Goal: Find specific page/section: Find specific page/section

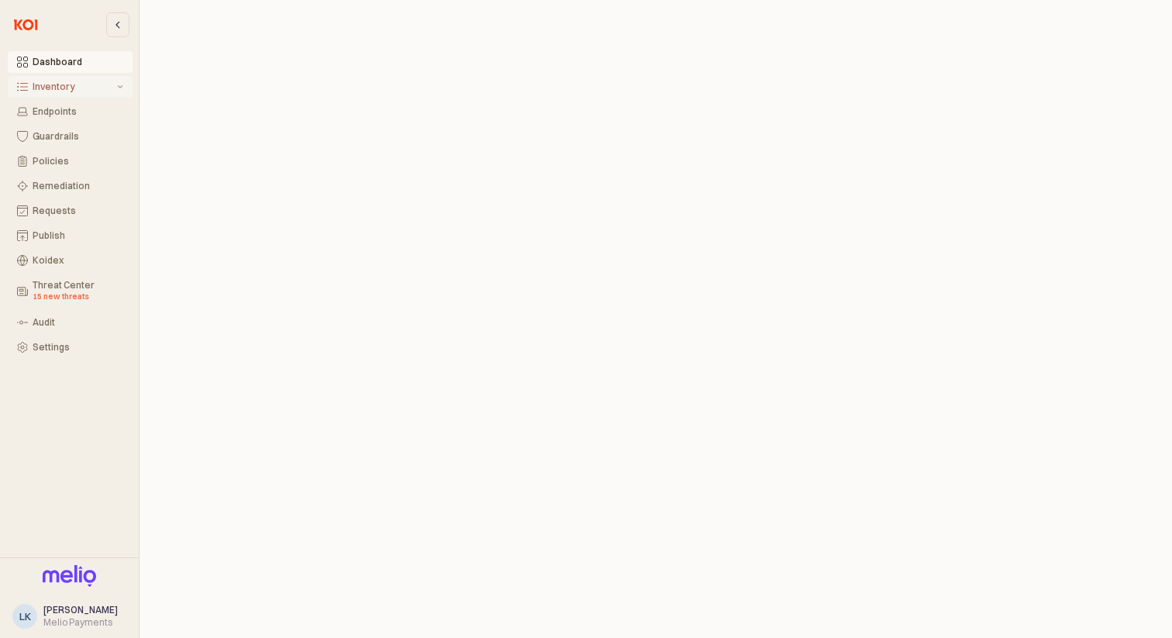
click at [81, 82] on div "Inventory" at bounding box center [73, 86] width 81 height 11
click at [88, 109] on div "All Items" at bounding box center [78, 111] width 91 height 11
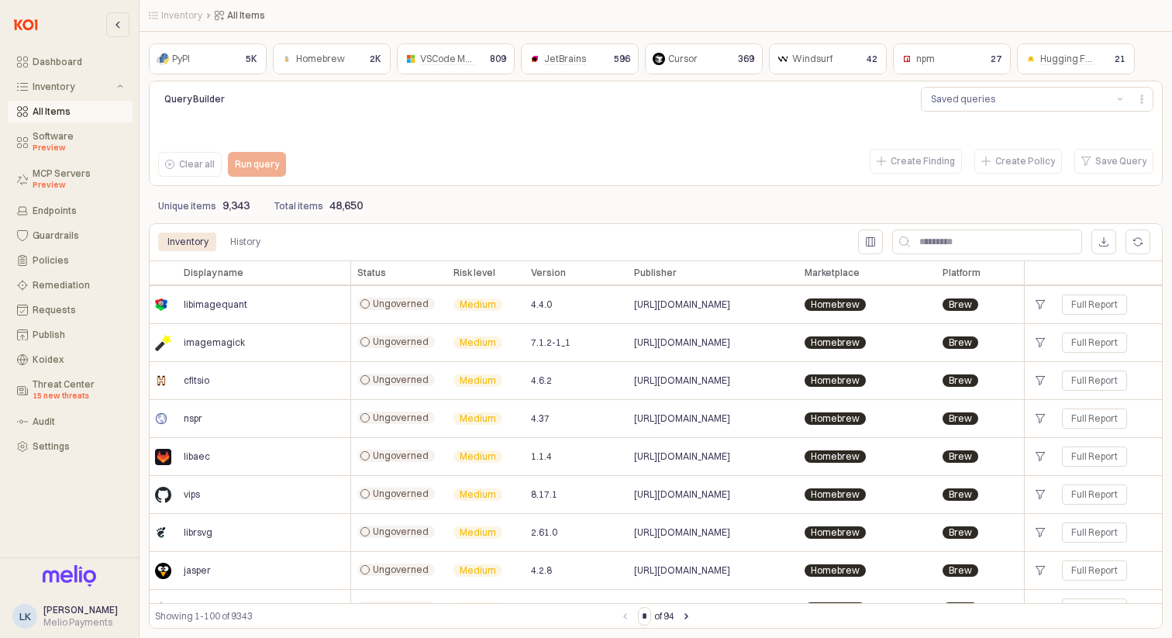
scroll to position [1919, 0]
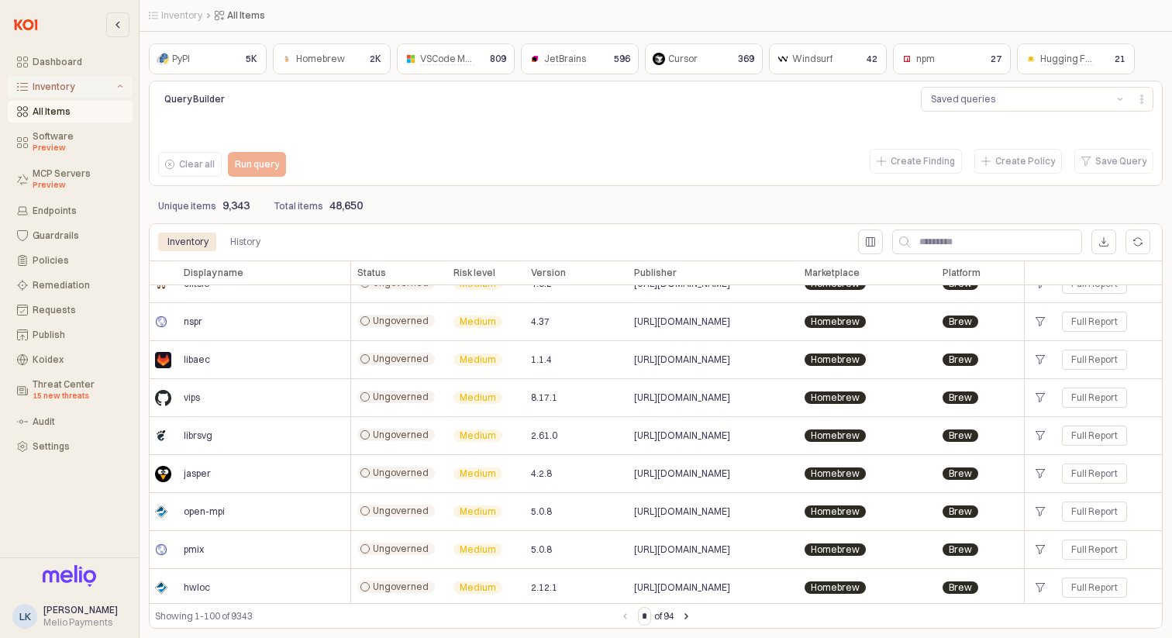
click at [84, 88] on div "Inventory" at bounding box center [73, 86] width 81 height 11
click at [97, 91] on div "Inventory" at bounding box center [73, 86] width 81 height 11
click at [96, 91] on div "Inventory" at bounding box center [73, 86] width 81 height 11
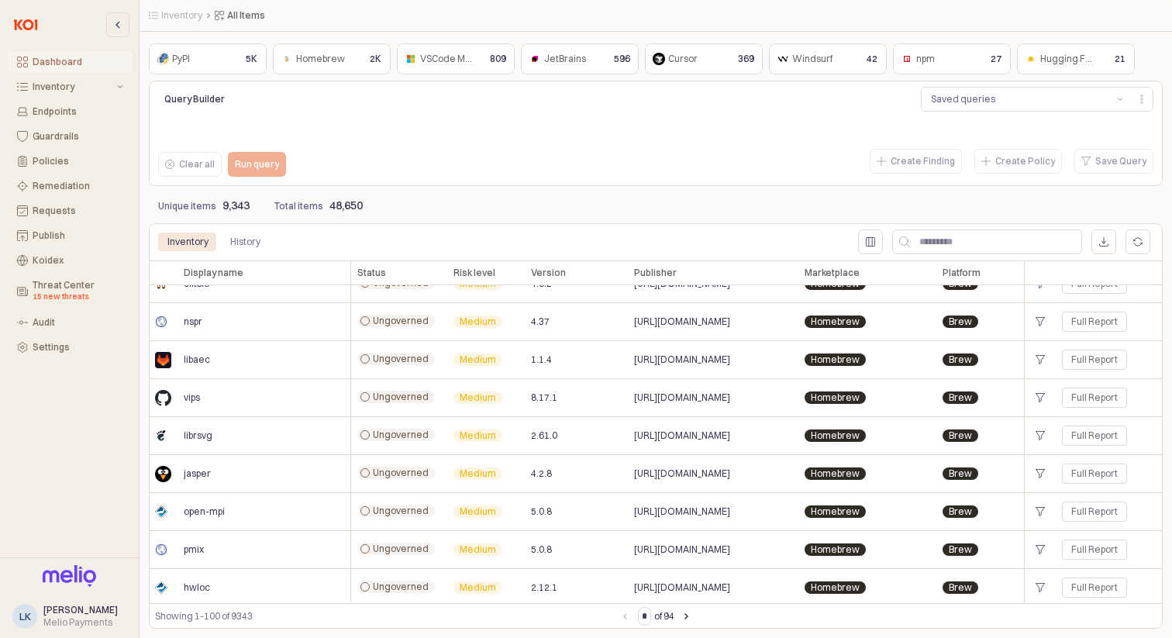
click at [86, 62] on div "Dashboard" at bounding box center [78, 62] width 91 height 11
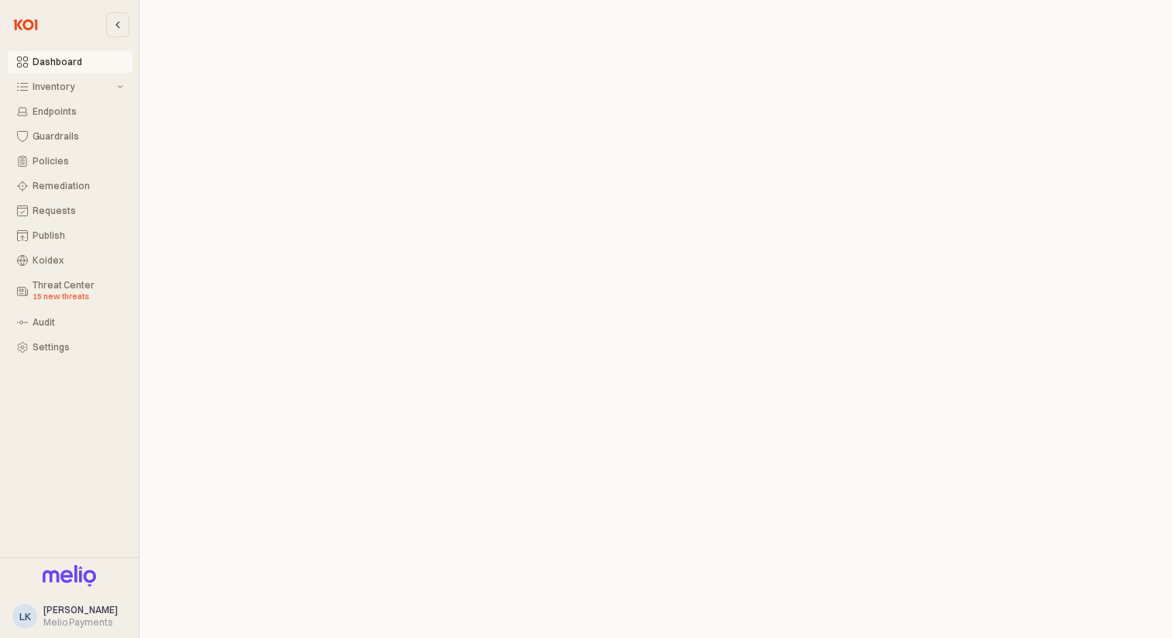
scroll to position [4, 0]
click at [108, 12] on button "button" at bounding box center [117, 24] width 23 height 25
click at [87, 81] on button "Inventory" at bounding box center [70, 87] width 125 height 22
click at [68, 111] on div "All Items" at bounding box center [78, 111] width 91 height 11
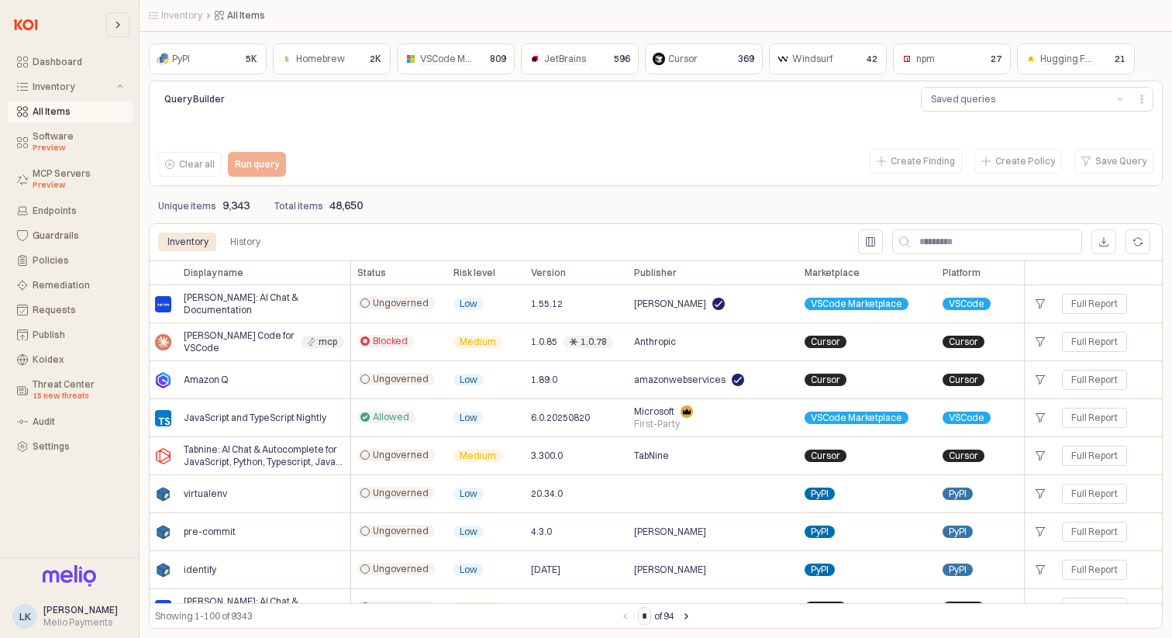
click at [489, 146] on div "Clear all Run query" at bounding box center [362, 164] width 420 height 37
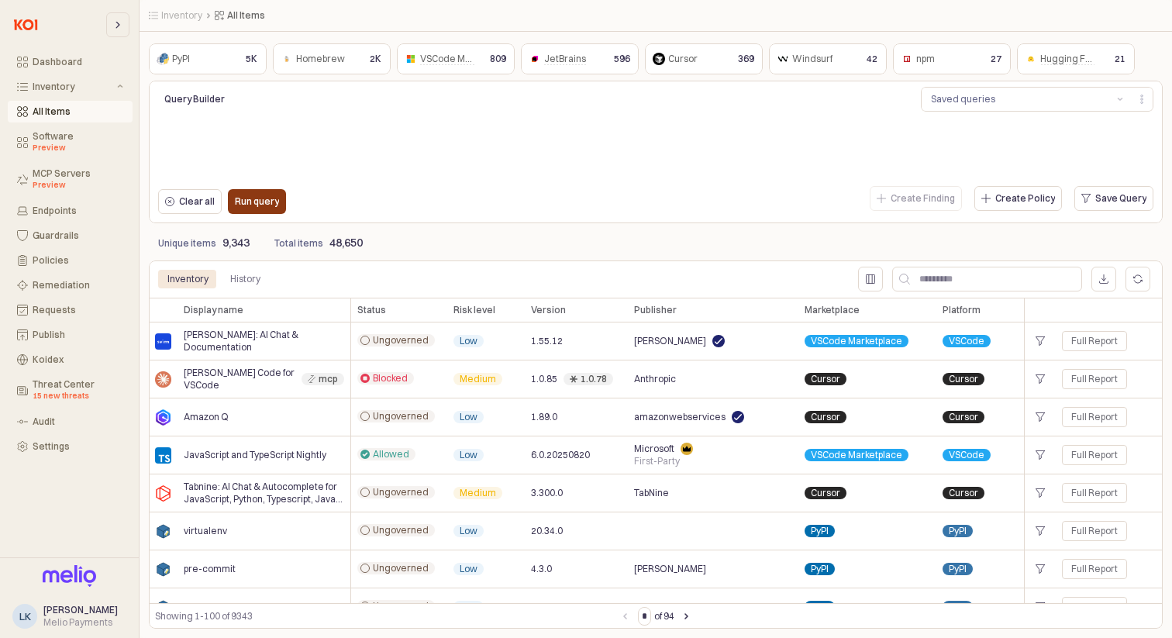
click at [263, 192] on div "Run query" at bounding box center [257, 201] width 44 height 23
